Goal: Information Seeking & Learning: Learn about a topic

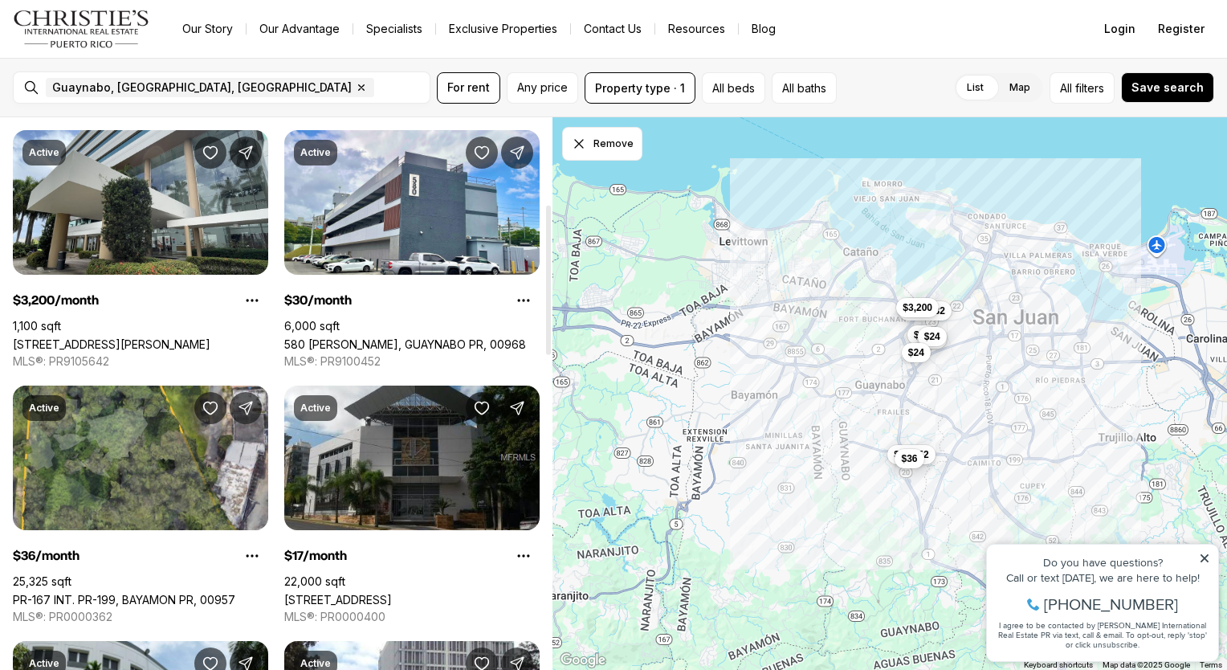
scroll to position [321, 0]
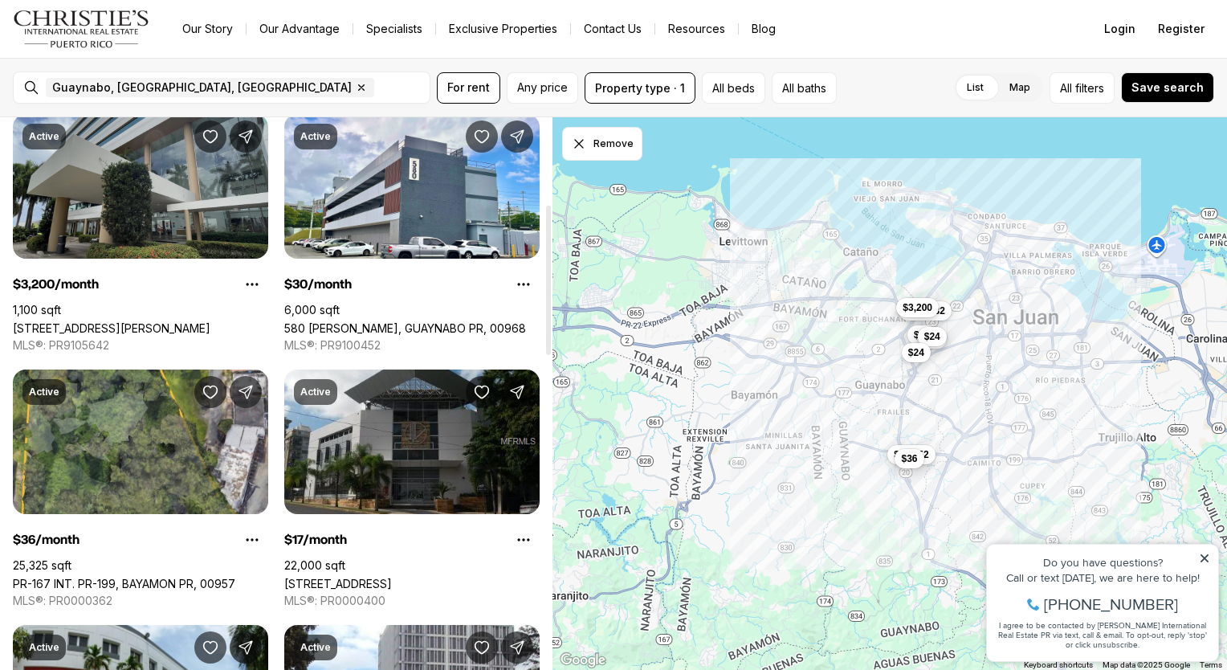
click at [125, 321] on link "[STREET_ADDRESS][PERSON_NAME]" at bounding box center [112, 328] width 198 height 14
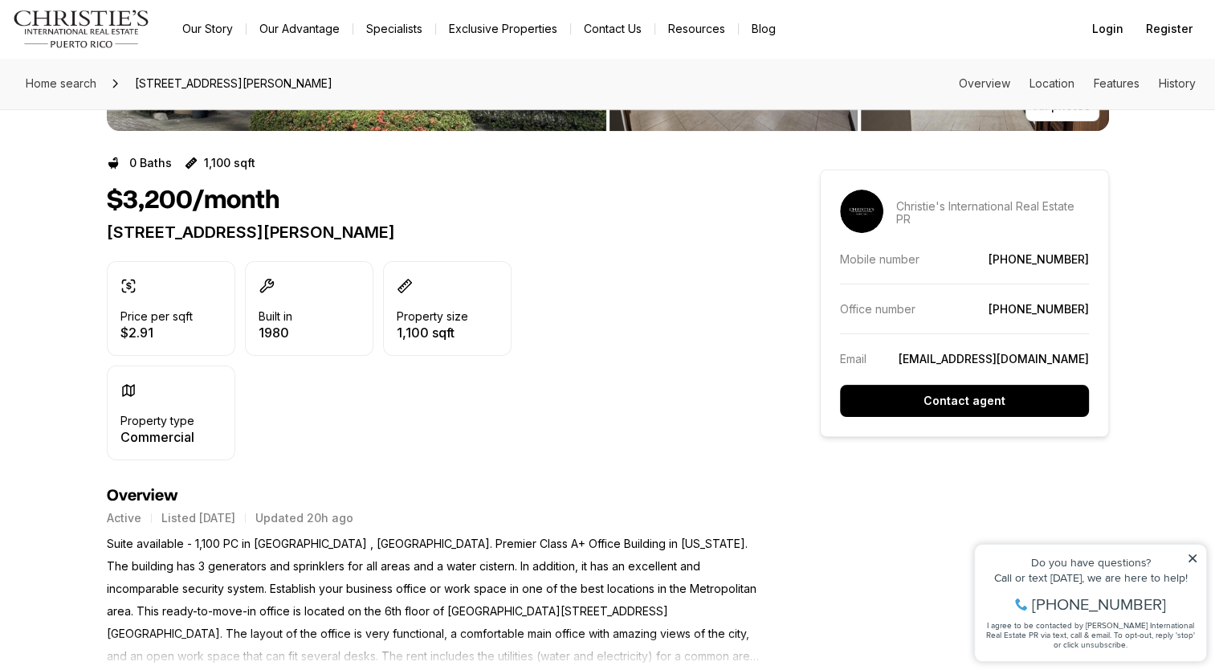
scroll to position [402, 0]
